Goal: Information Seeking & Learning: Find specific page/section

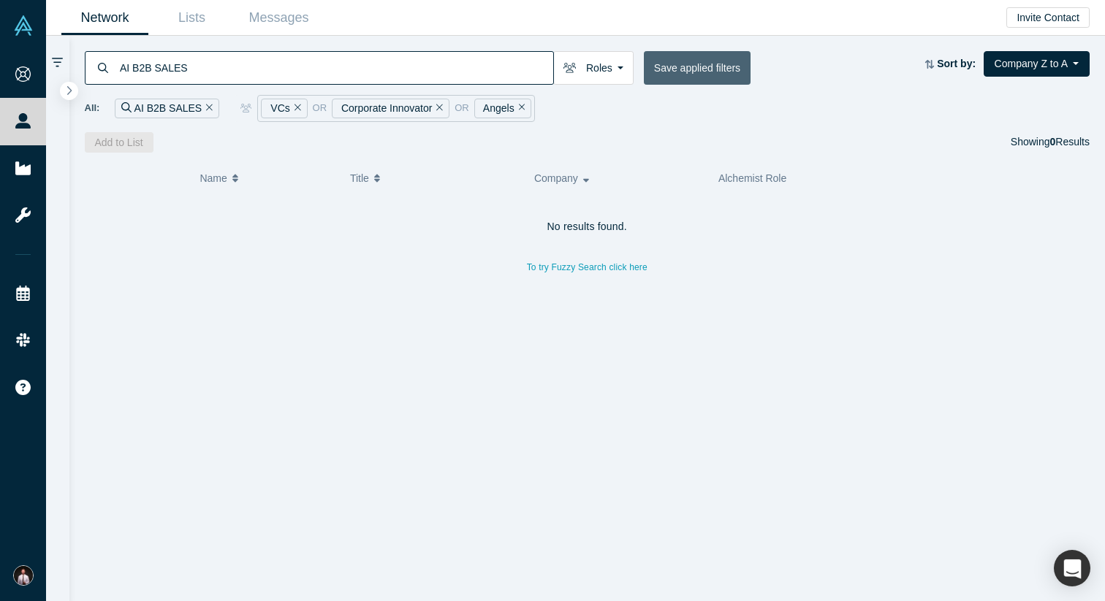
click at [681, 63] on button "Save applied filters" at bounding box center [697, 68] width 107 height 34
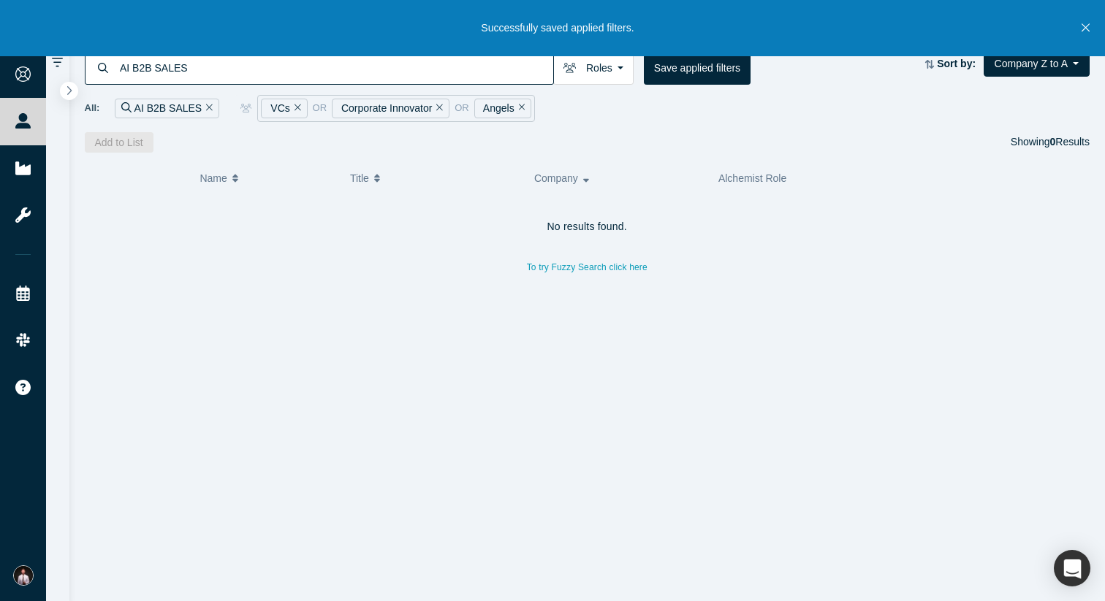
click at [1092, 24] on button "Close" at bounding box center [1085, 28] width 18 height 56
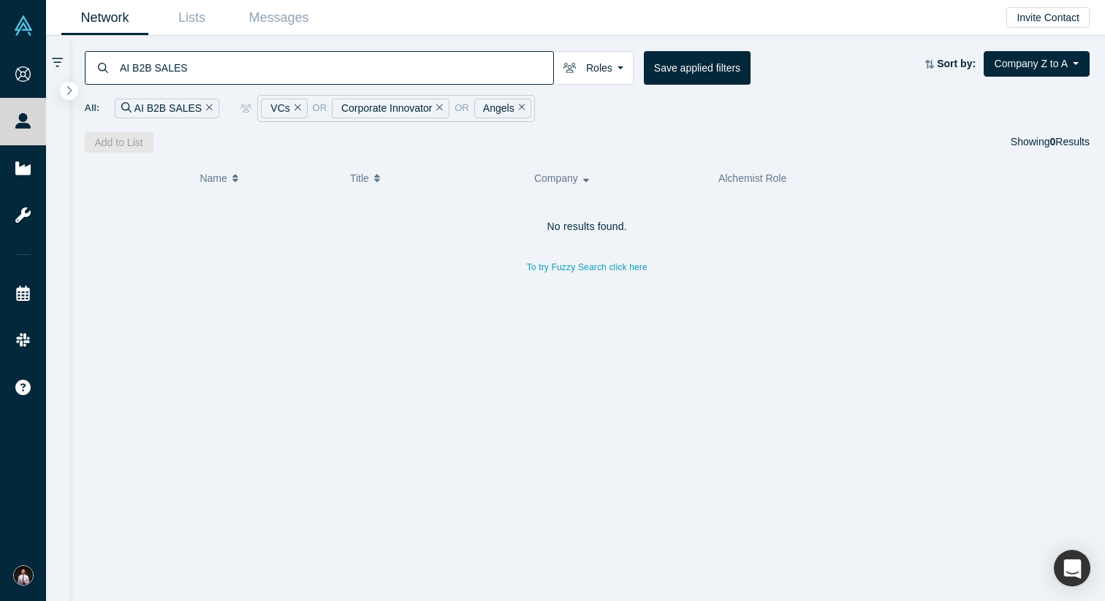
click at [217, 75] on input "AI B2B SALES" at bounding box center [335, 67] width 435 height 34
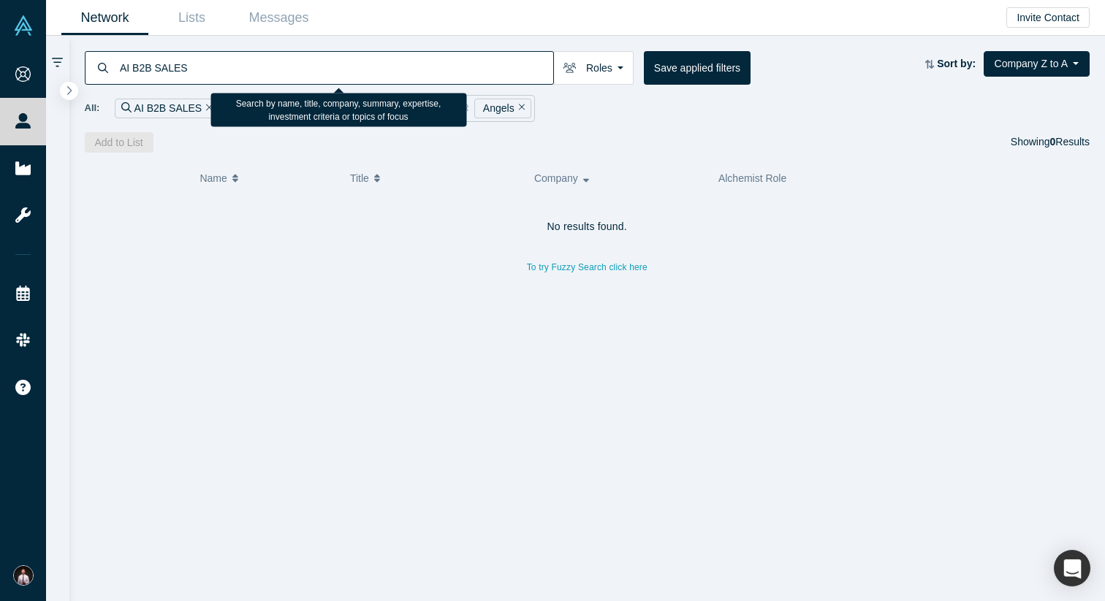
click at [186, 65] on input "AI B2B SALES" at bounding box center [335, 67] width 435 height 34
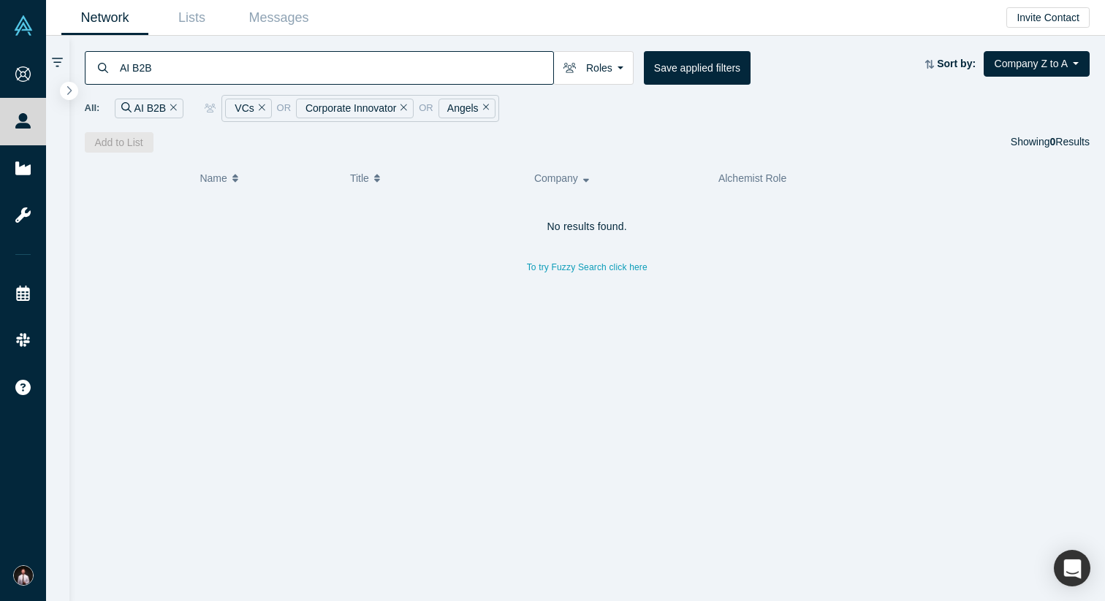
click at [131, 73] on input "AI B2B" at bounding box center [335, 67] width 435 height 34
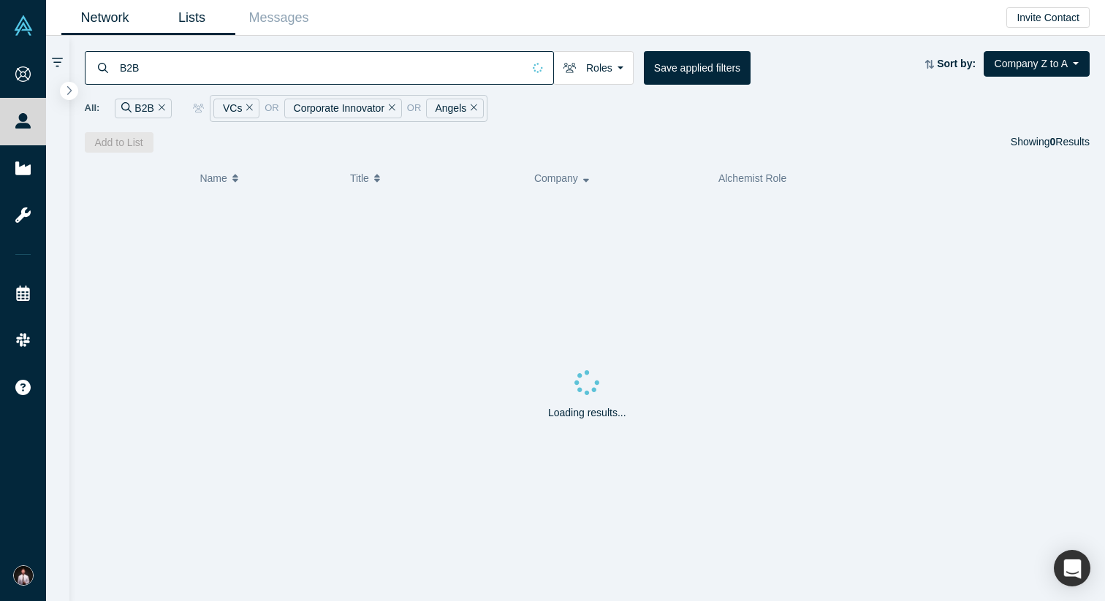
type input "B2B"
